Goal: Navigation & Orientation: Find specific page/section

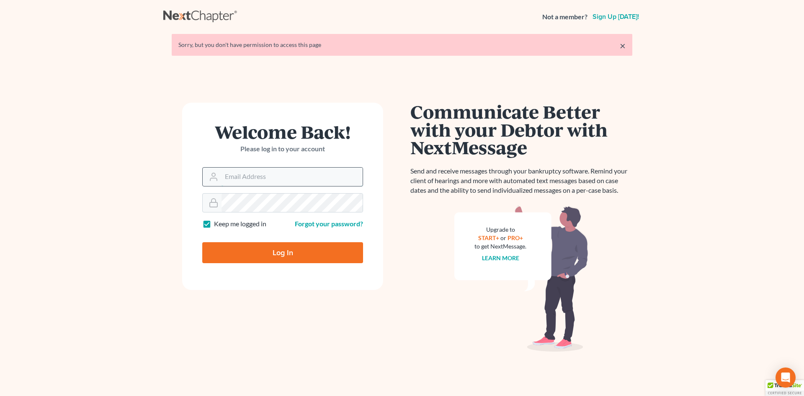
click at [244, 179] on input "Email Address" at bounding box center [292, 177] width 141 height 18
type input "[EMAIL_ADDRESS][DOMAIN_NAME]"
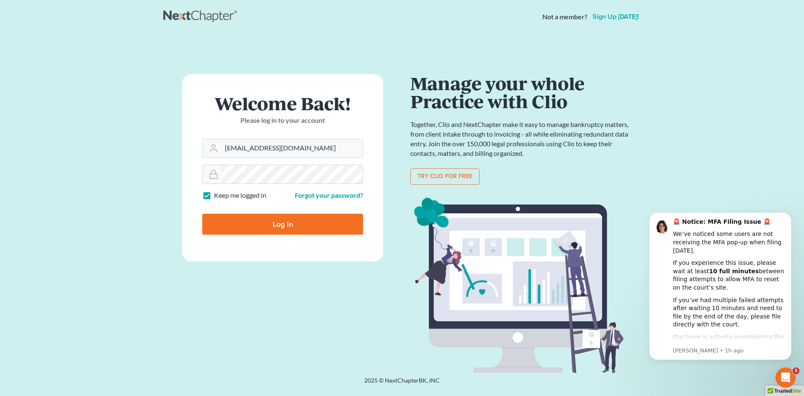
click at [283, 224] on input "Log In" at bounding box center [282, 224] width 161 height 21
type input "Thinking..."
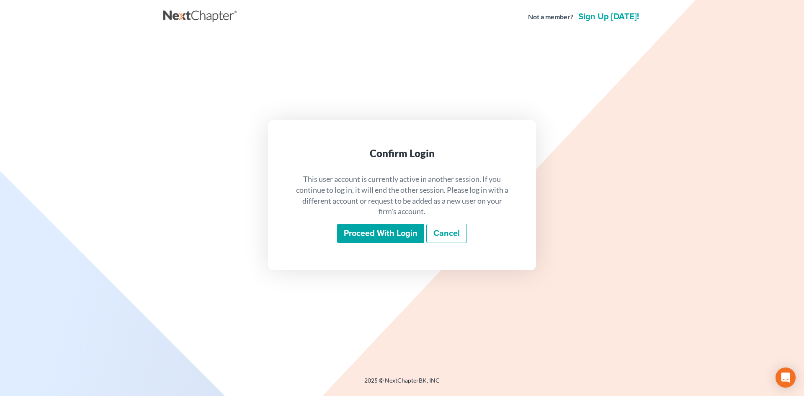
click at [392, 234] on input "Proceed with login" at bounding box center [380, 233] width 87 height 19
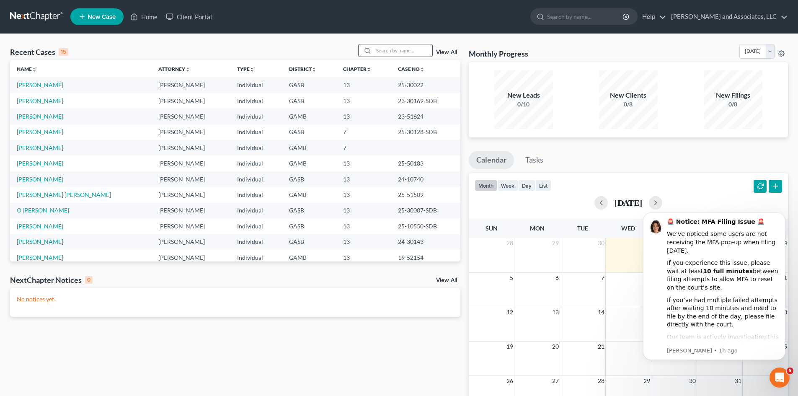
click at [385, 52] on input "search" at bounding box center [403, 50] width 59 height 12
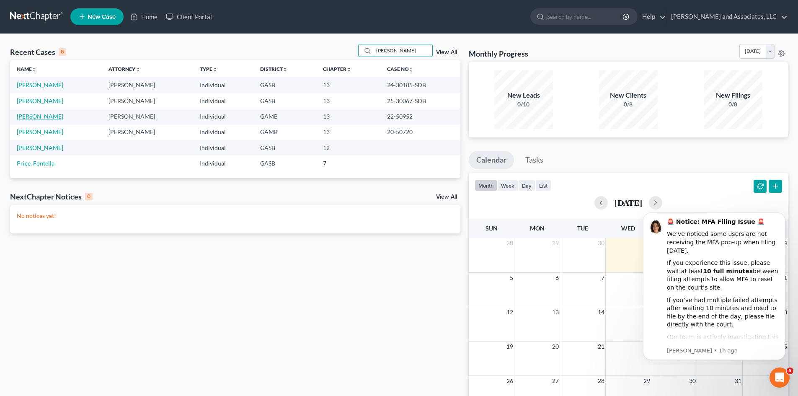
type input "Phillips"
click at [56, 116] on link "Phillips, Christopher" at bounding box center [40, 116] width 46 height 7
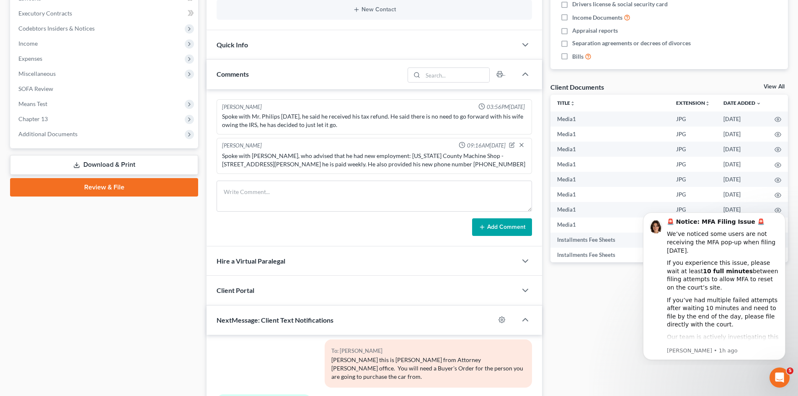
scroll to position [390, 0]
